Goal: Navigation & Orientation: Understand site structure

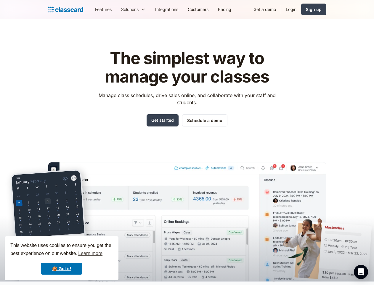
click at [187, 142] on div "The simplest way to manage your classes Manage class schedules, drive sales onl…" at bounding box center [187, 160] width 279 height 241
click at [62, 258] on div "This website uses cookies to ensure you get the best experience on our website.…" at bounding box center [62, 258] width 114 height 44
click at [208, 9] on nav "Features Resources Blog The latest industry news, updates and info. Customer st…" at bounding box center [208, 9] width 236 height 13
click at [116, 9] on div "Solutions Sports academy Swim school Dance studio Gymnastics Music school Marti…" at bounding box center [133, 9] width 34 height 13
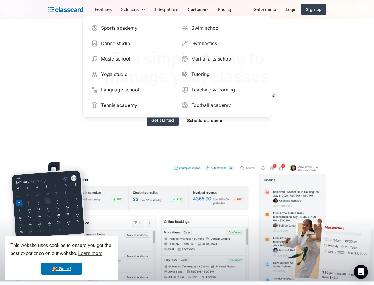
click at [361, 272] on icon "Open Intercom Messenger" at bounding box center [361, 271] width 6 height 7
